Goal: Understand process/instructions: Learn how to perform a task or action

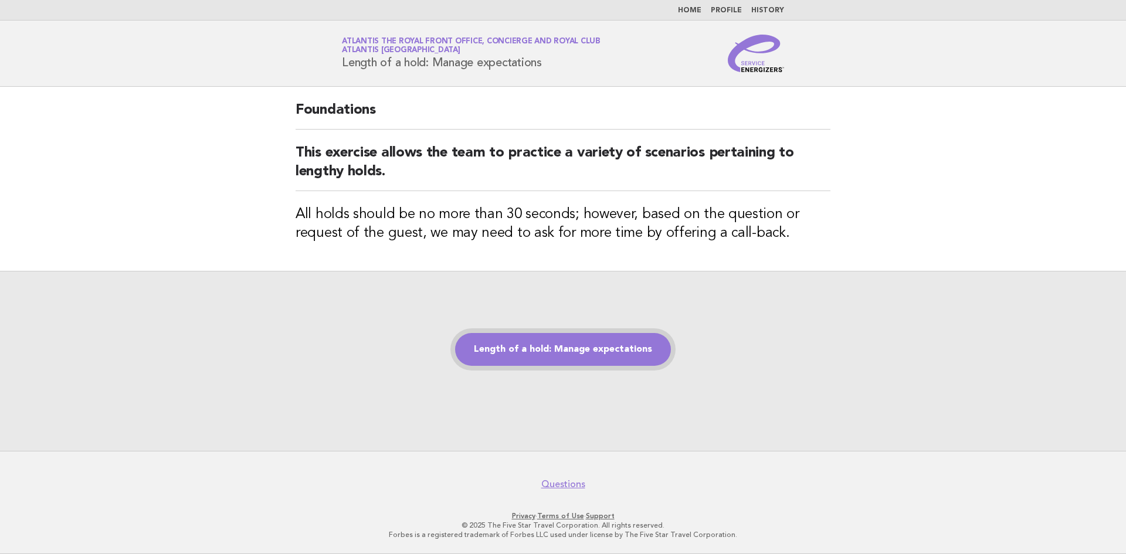
click at [505, 348] on link "Length of a hold: Manage expectations" at bounding box center [563, 349] width 216 height 33
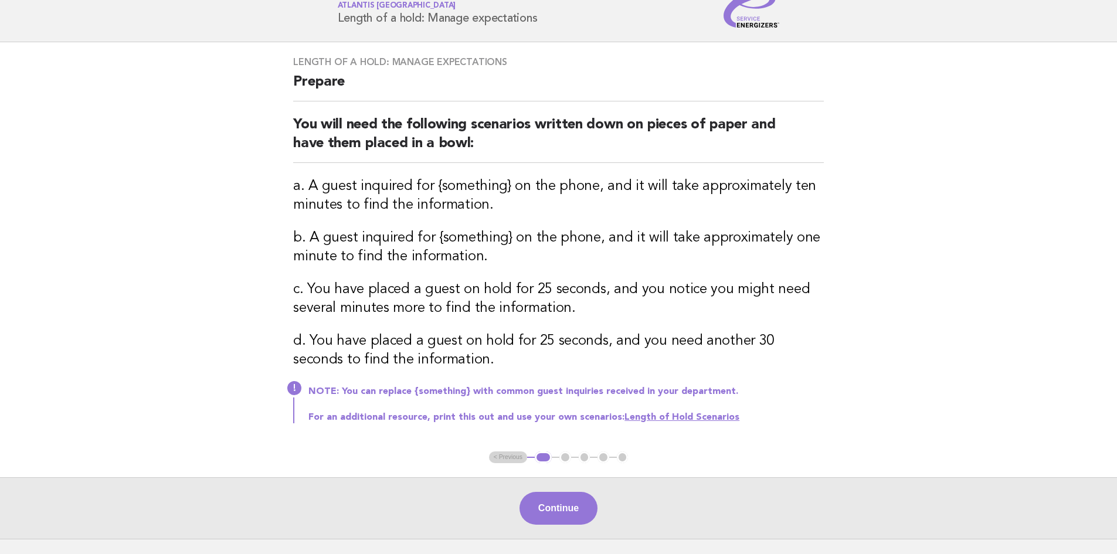
scroll to position [132, 0]
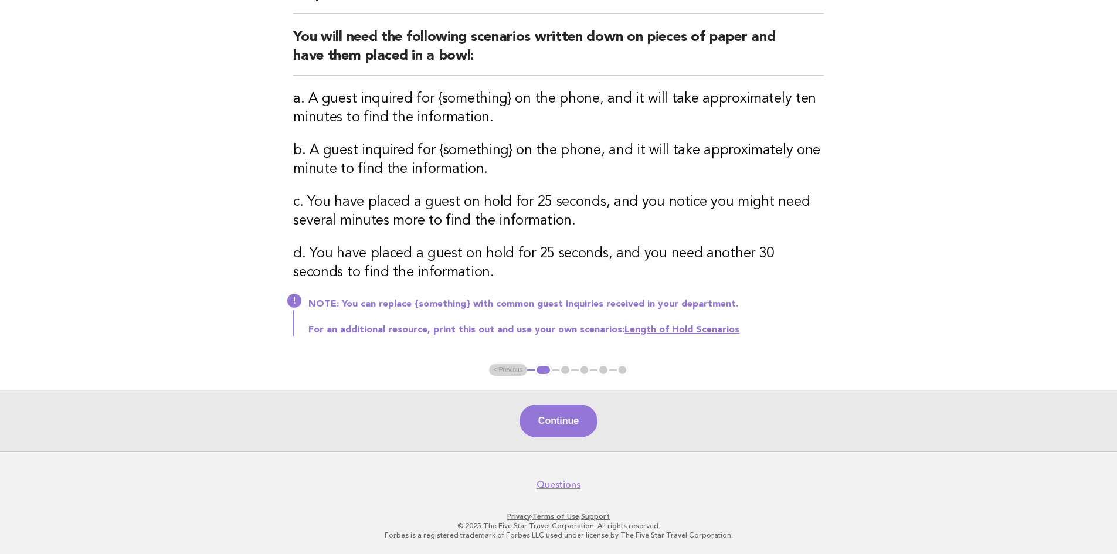
click at [620, 368] on ul "< Previous 1 2 3 4 5" at bounding box center [559, 370] width 140 height 12
click at [587, 418] on button "Continue" at bounding box center [559, 421] width 78 height 33
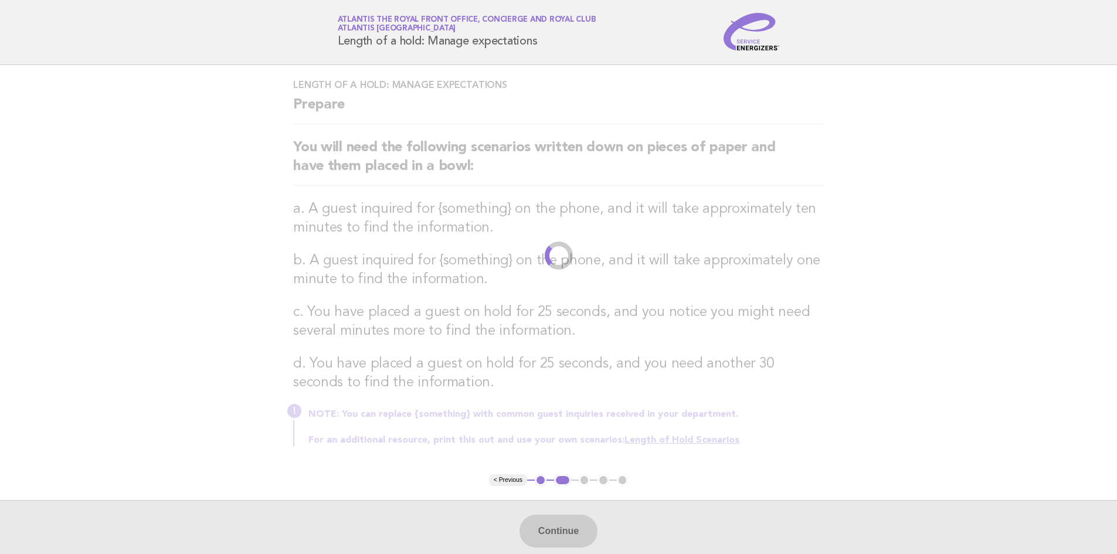
scroll to position [0, 0]
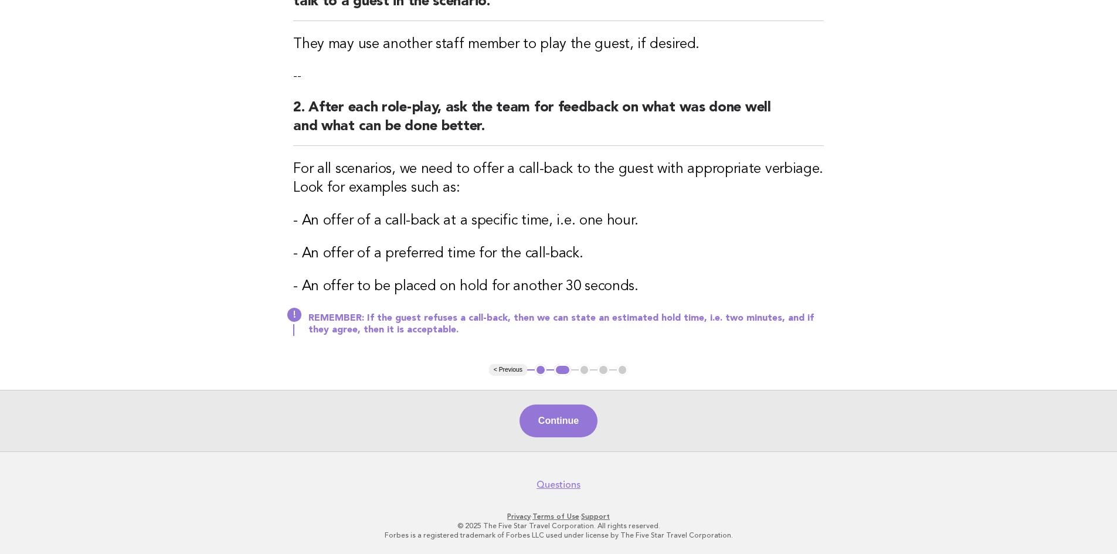
click at [566, 443] on div "Continue" at bounding box center [558, 421] width 1117 height 62
click at [567, 421] on button "Continue" at bounding box center [559, 421] width 78 height 33
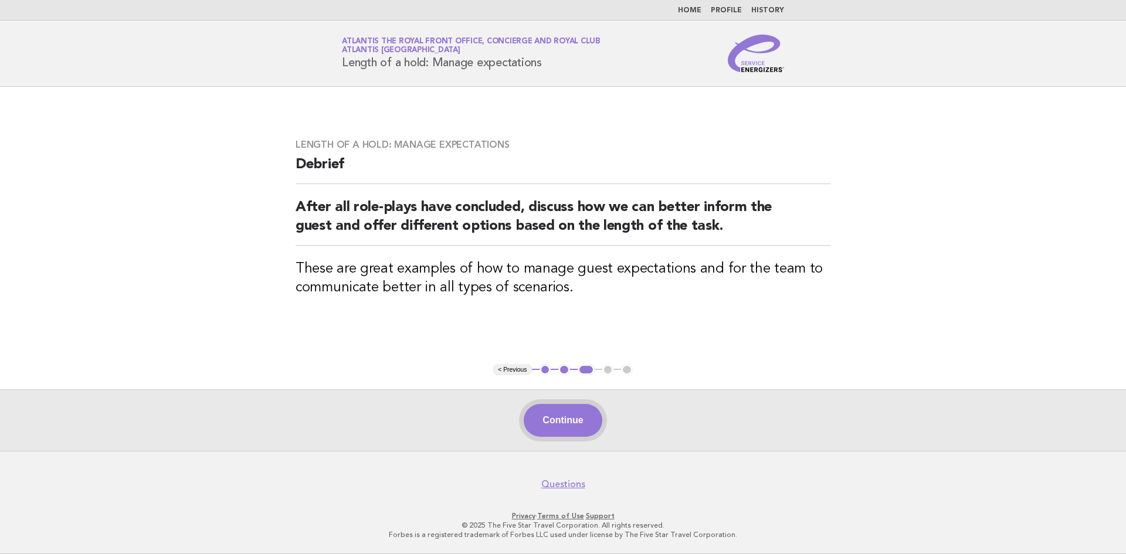
click at [567, 431] on button "Continue" at bounding box center [563, 420] width 78 height 33
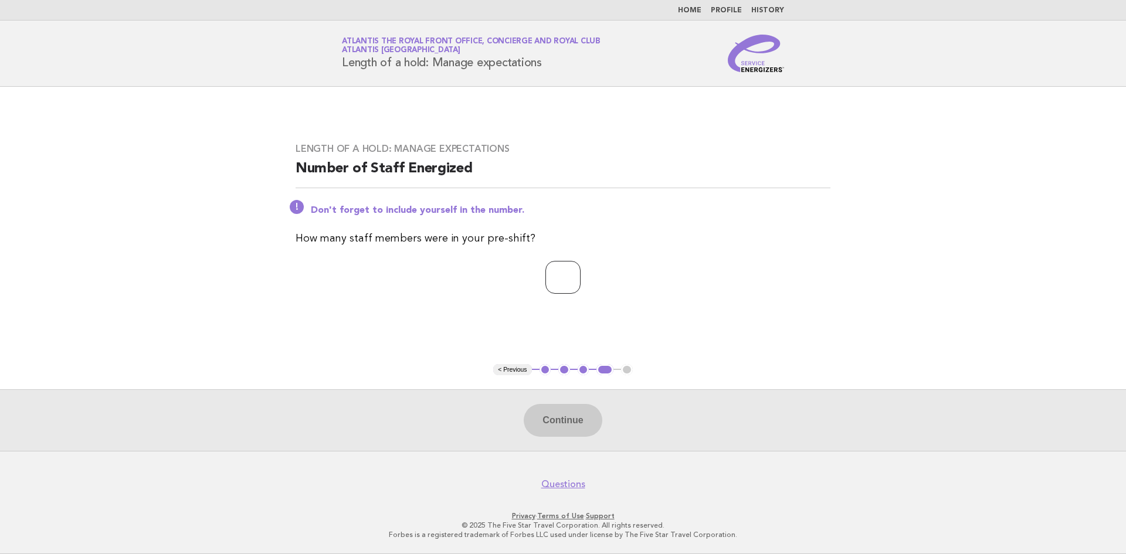
click at [549, 276] on input "number" at bounding box center [563, 277] width 35 height 33
type input "*"
click at [552, 405] on button "Continue" at bounding box center [563, 420] width 78 height 33
